Goal: Information Seeking & Learning: Learn about a topic

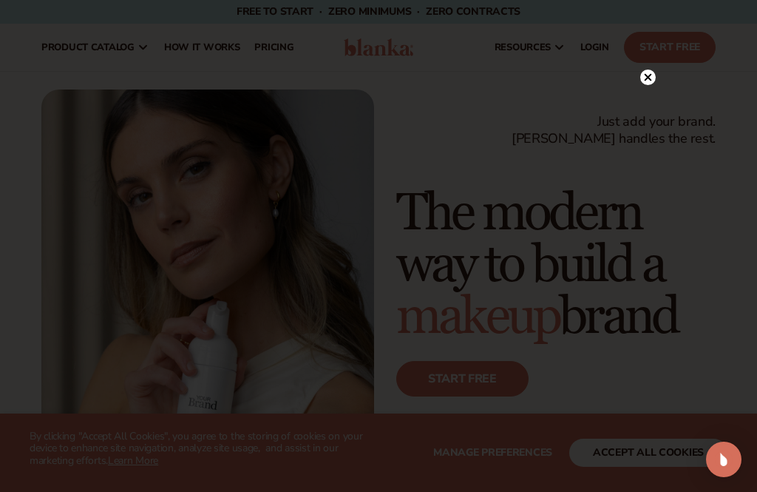
click at [681, 105] on div at bounding box center [378, 246] width 757 height 492
click at [653, 75] on circle at bounding box center [648, 77] width 16 height 16
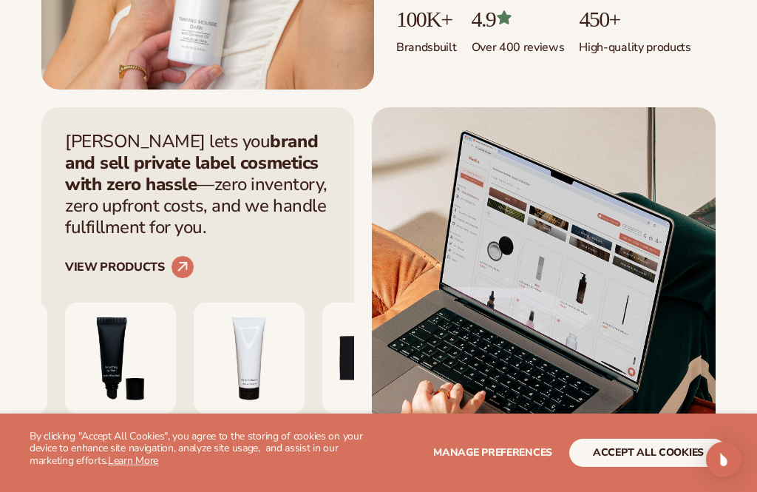
scroll to position [418, 0]
click at [636, 466] on button "accept all cookies" at bounding box center [648, 452] width 158 height 28
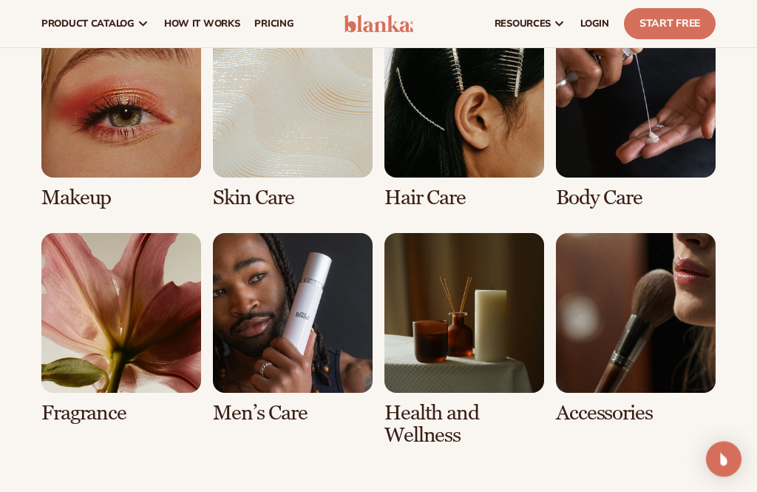
scroll to position [3586, 0]
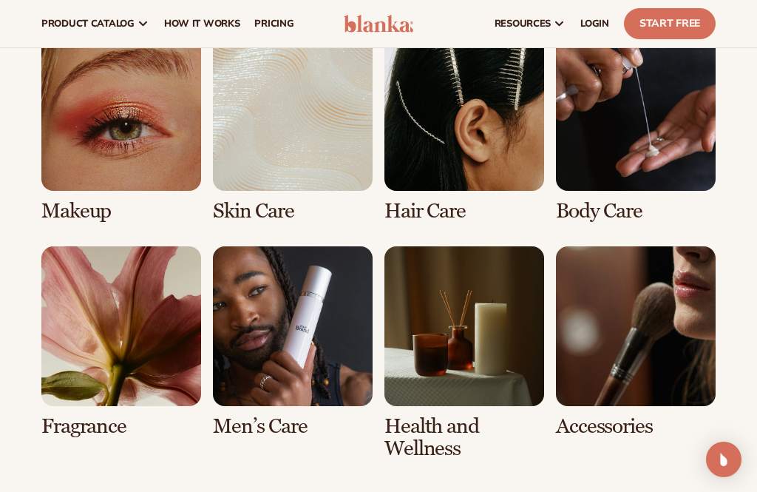
click at [115, 104] on link "1 / 8" at bounding box center [121, 126] width 160 height 191
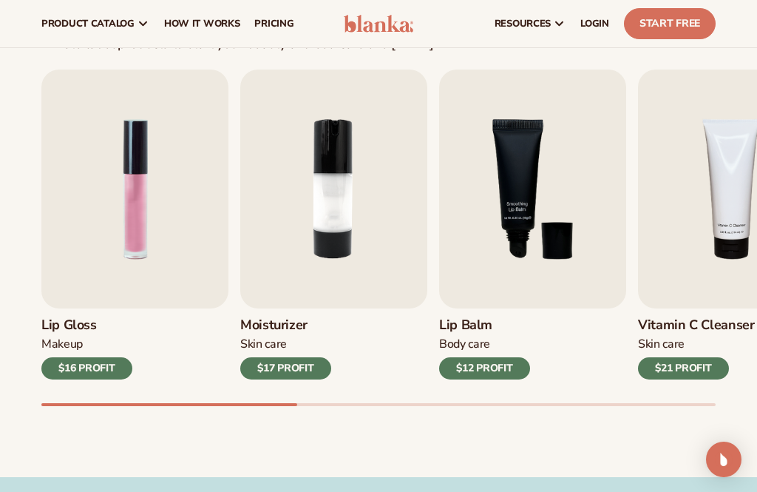
scroll to position [449, 0]
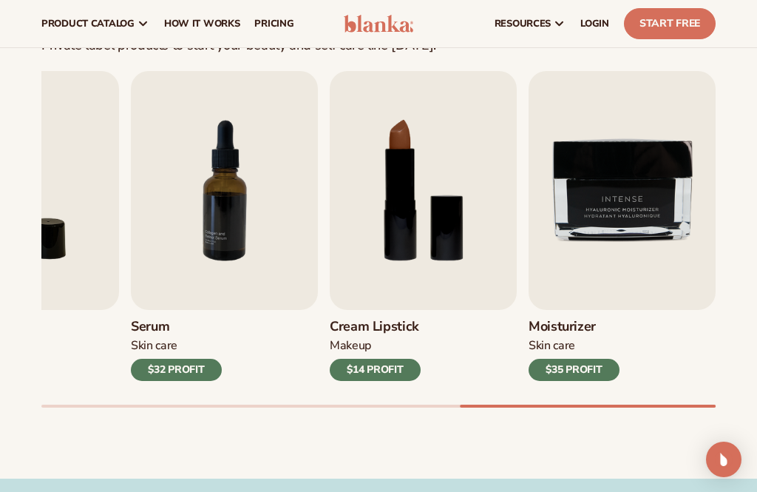
click at [391, 190] on img "8 / 9" at bounding box center [423, 190] width 187 height 239
click at [436, 231] on img "8 / 9" at bounding box center [423, 190] width 187 height 239
click at [398, 308] on img "8 / 9" at bounding box center [423, 190] width 187 height 239
click at [420, 226] on img "8 / 9" at bounding box center [423, 190] width 187 height 239
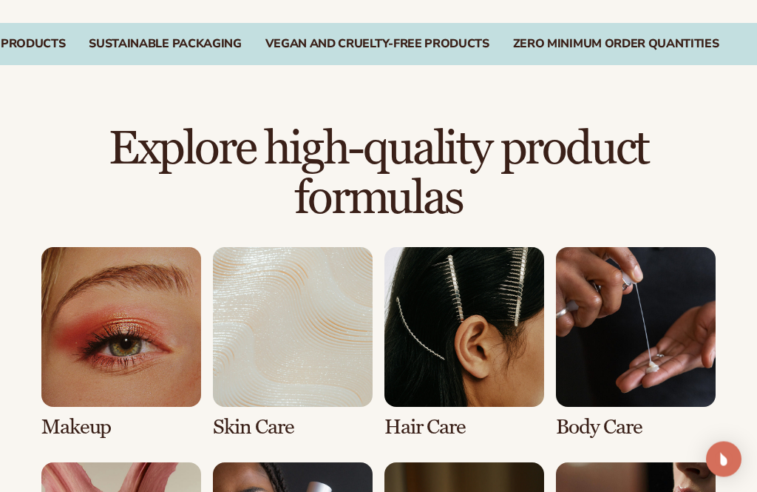
scroll to position [907, 0]
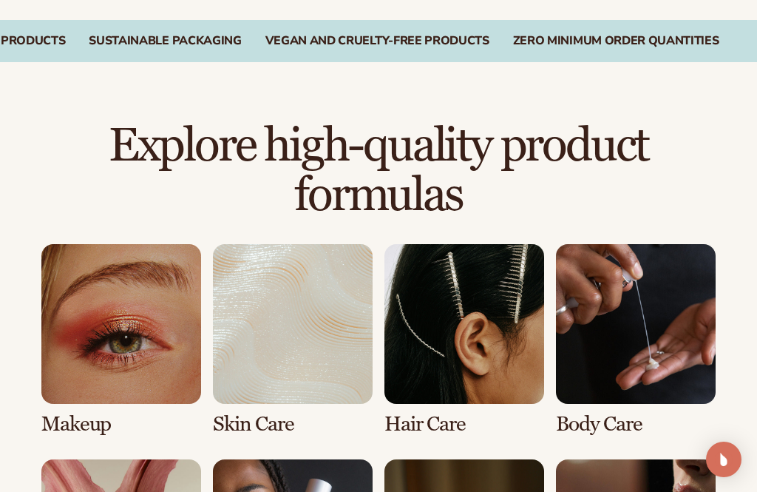
click at [74, 307] on link "1 / 8" at bounding box center [121, 339] width 160 height 191
click at [106, 248] on link "1 / 8" at bounding box center [121, 339] width 160 height 191
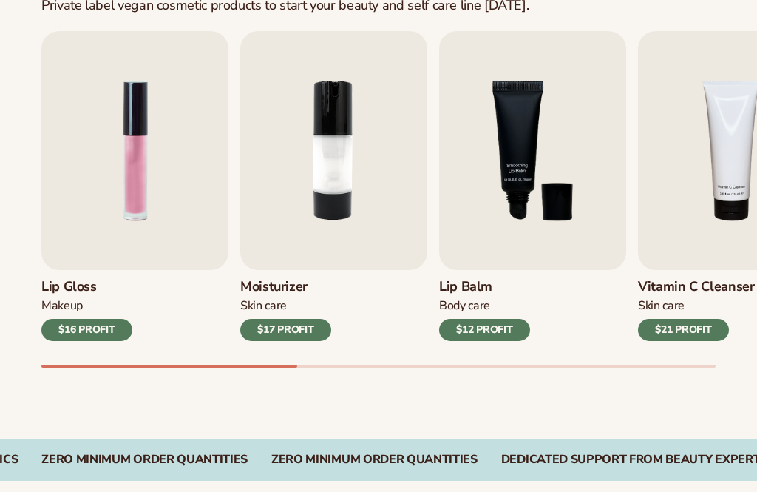
scroll to position [491, 0]
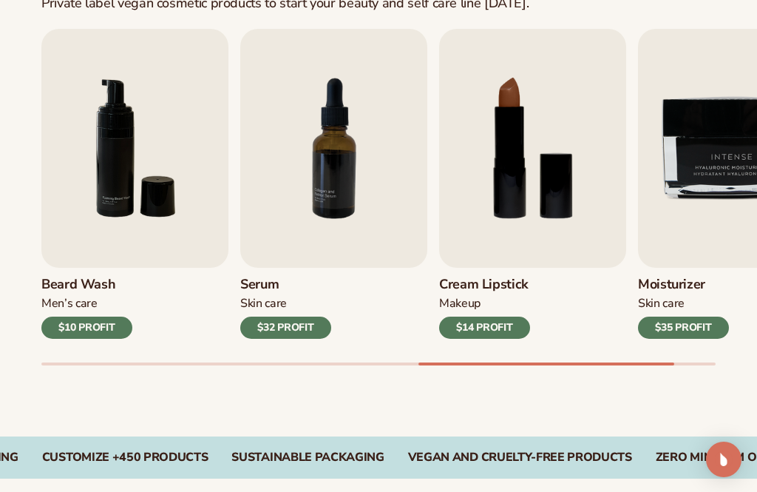
click at [494, 327] on div "$14 PROFIT" at bounding box center [484, 327] width 91 height 22
click at [523, 183] on img "8 / 9" at bounding box center [532, 148] width 187 height 239
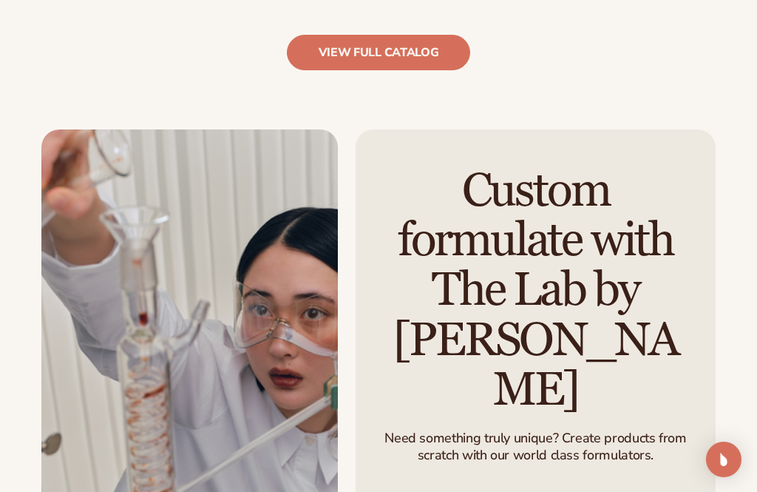
scroll to position [1628, 0]
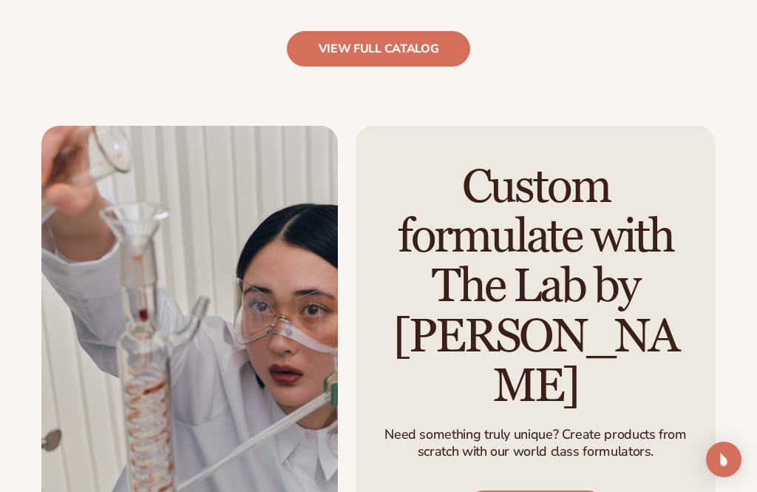
click at [425, 43] on link "view full catalog" at bounding box center [379, 48] width 184 height 35
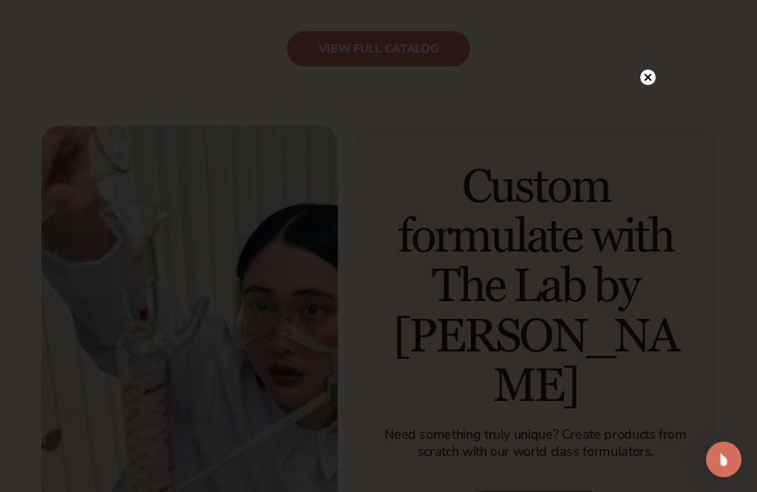
click at [642, 90] on div at bounding box center [648, 77] width 16 height 26
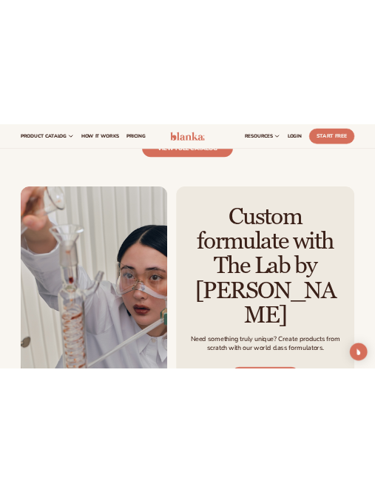
scroll to position [1511, 0]
